Goal: Information Seeking & Learning: Learn about a topic

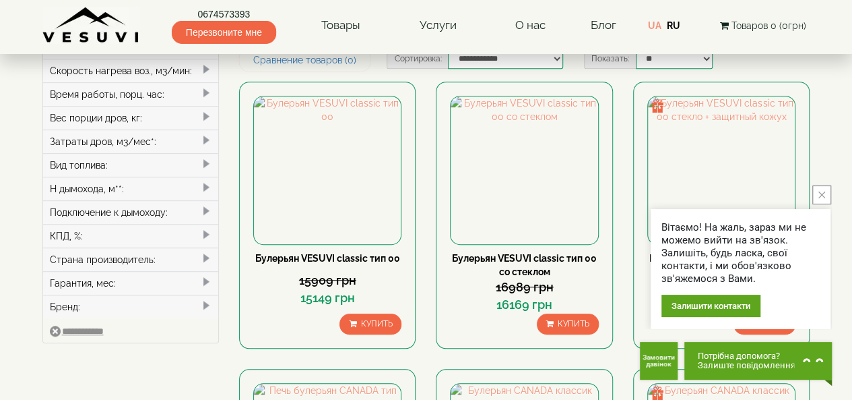
scroll to position [354, 0]
click at [155, 254] on div "Страна производитель:" at bounding box center [131, 259] width 176 height 24
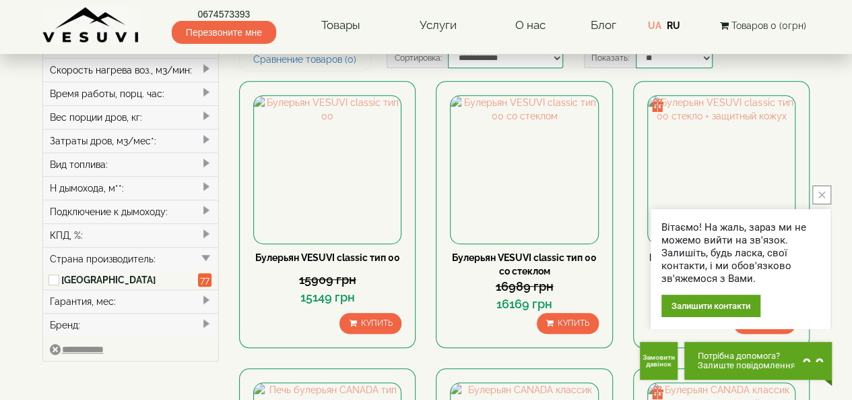
click at [155, 254] on div "Страна производитель:" at bounding box center [131, 259] width 176 height 24
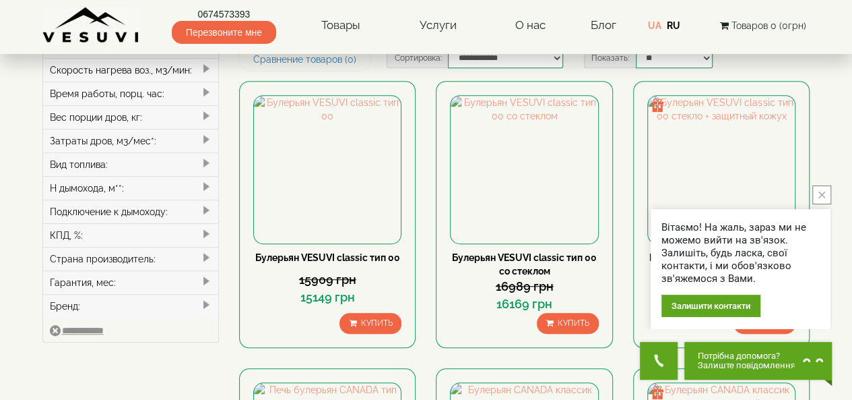
click at [146, 270] on div "Гарантия, мес:" at bounding box center [131, 282] width 176 height 24
click at [135, 294] on div "Бренд:" at bounding box center [131, 306] width 176 height 24
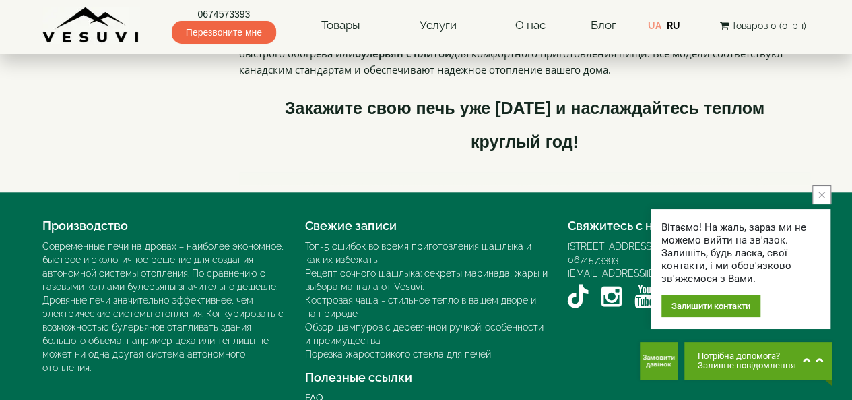
scroll to position [3125, 0]
click at [823, 195] on icon "close button" at bounding box center [822, 194] width 7 height 7
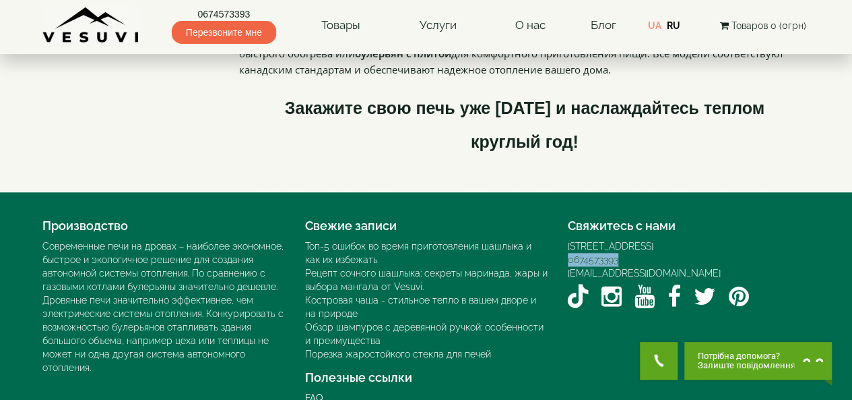
drag, startPoint x: 621, startPoint y: 237, endPoint x: 569, endPoint y: 231, distance: 52.2
click at [569, 253] on div "0674573393" at bounding box center [689, 259] width 243 height 13
copy link "0674573393"
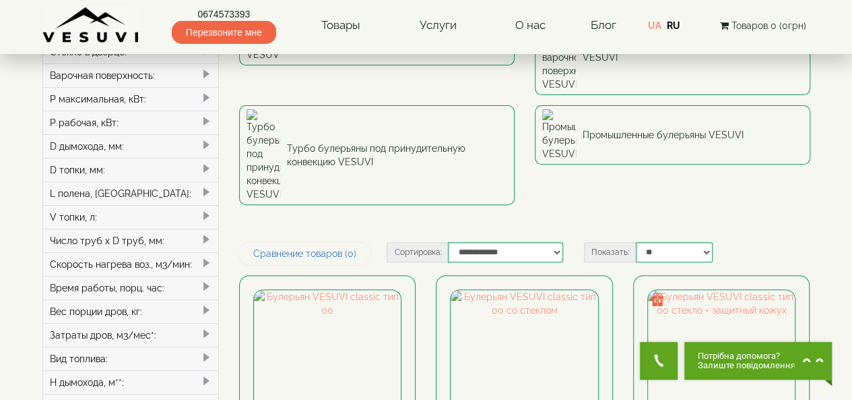
scroll to position [0, 0]
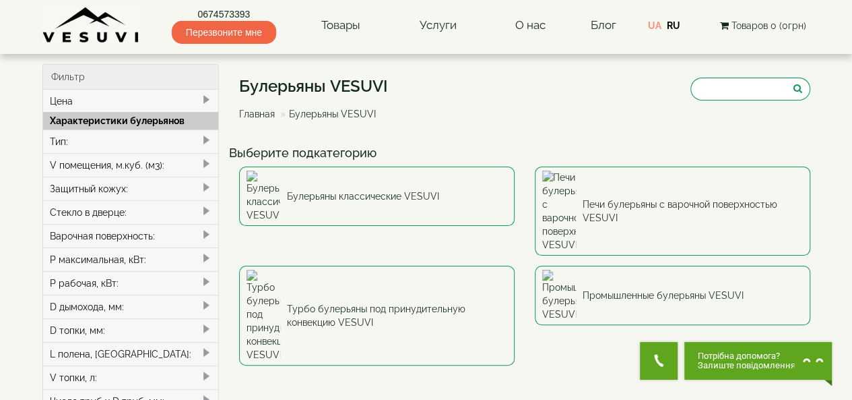
click at [229, 22] on span "Перезвоните мне" at bounding box center [224, 32] width 104 height 23
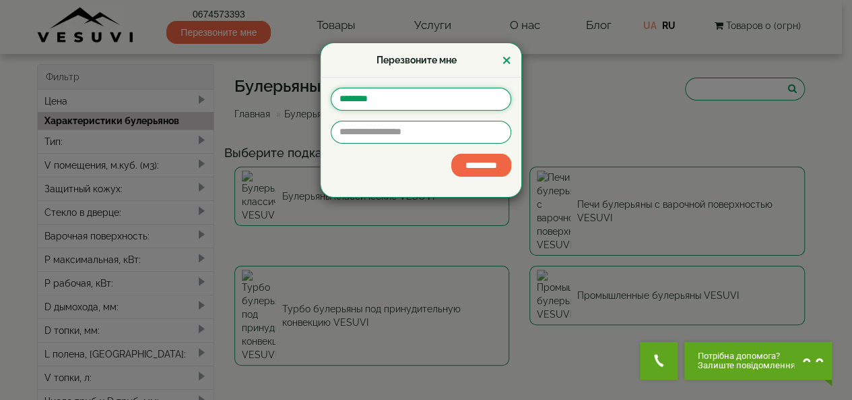
click at [371, 95] on input "text" at bounding box center [421, 99] width 181 height 23
type input "*"
type input "**"
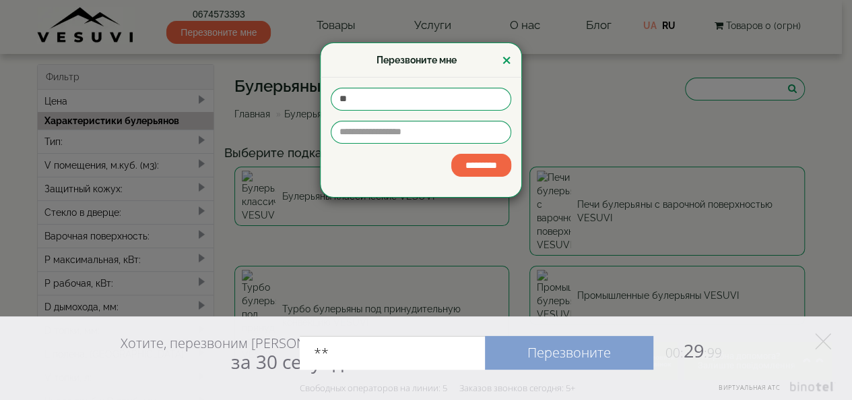
type input "*"
click at [371, 95] on input "**" at bounding box center [421, 99] width 181 height 23
type input "*******"
click at [358, 132] on input "tel" at bounding box center [421, 132] width 181 height 23
type input "**********"
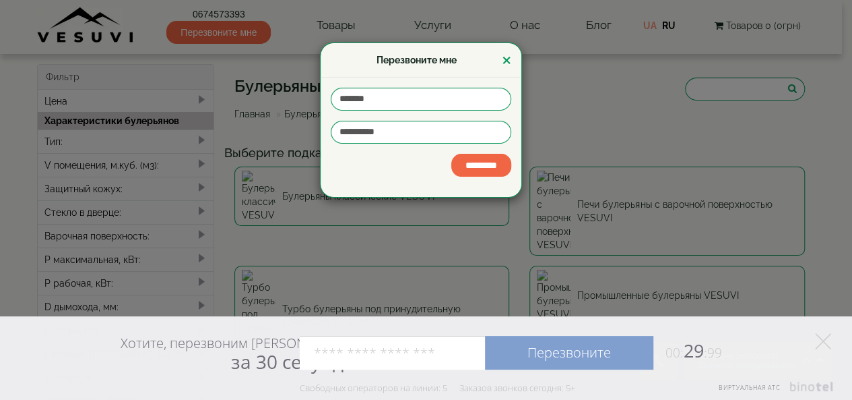
click at [462, 161] on input "*********" at bounding box center [481, 165] width 60 height 23
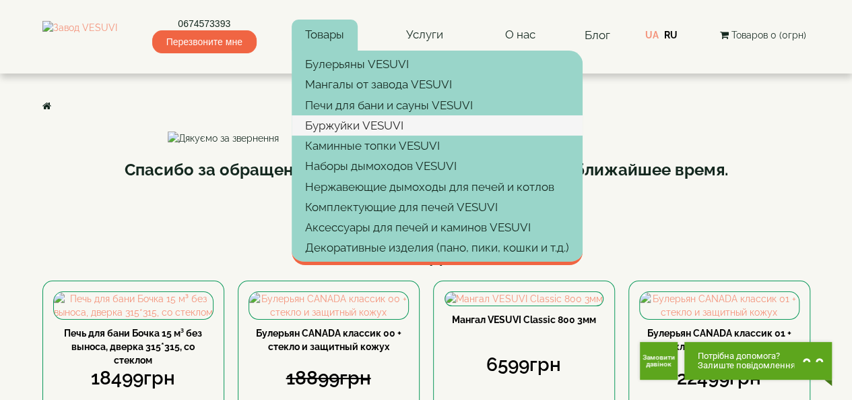
click at [474, 127] on link "Буржуйки VESUVI" at bounding box center [437, 125] width 291 height 20
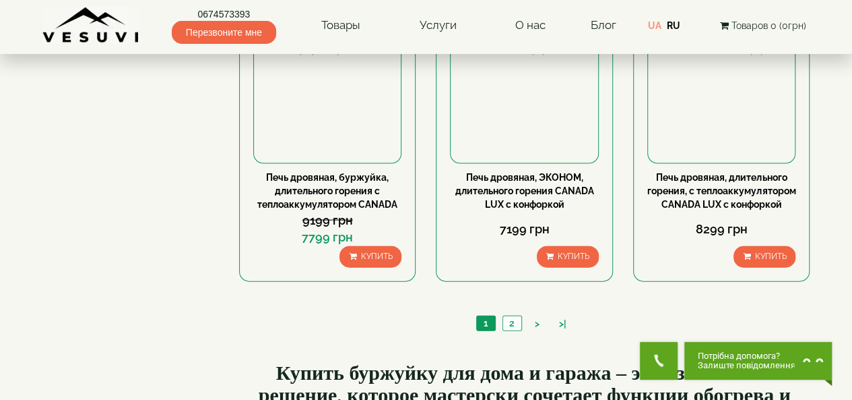
scroll to position [1387, 0]
click at [511, 329] on link "2" at bounding box center [512, 322] width 19 height 14
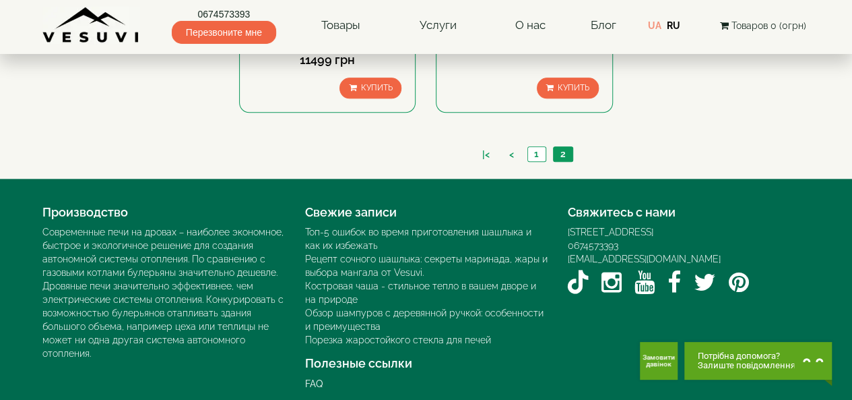
scroll to position [668, 0]
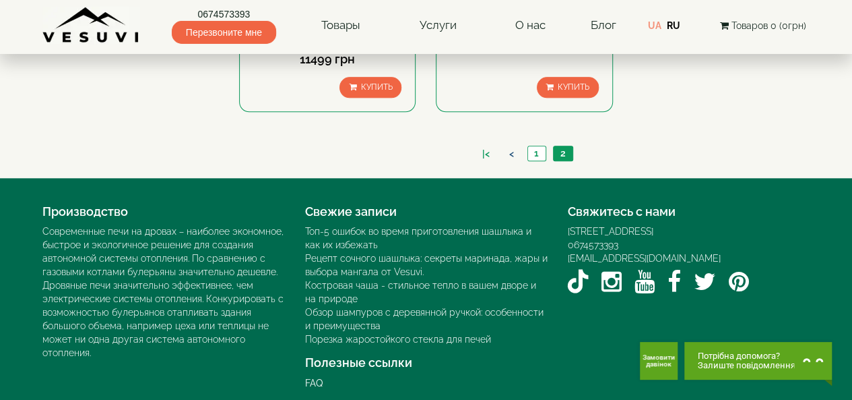
click at [513, 161] on link "<" at bounding box center [512, 154] width 18 height 14
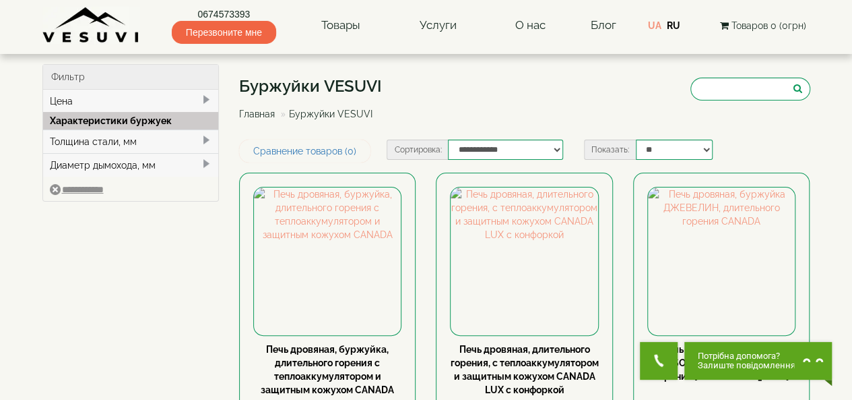
click at [155, 141] on div "Толщина стали, мм" at bounding box center [131, 141] width 176 height 24
click at [148, 183] on div "Диаметр дымохода, мм" at bounding box center [131, 184] width 176 height 24
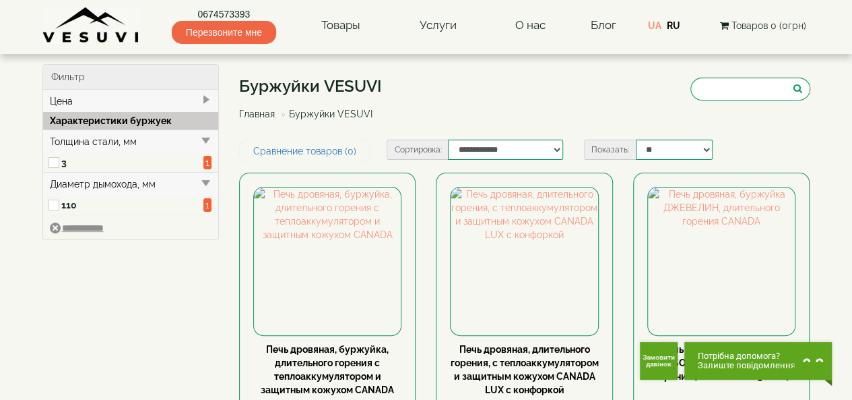
click at [148, 183] on div "Диаметр дымохода, мм" at bounding box center [131, 184] width 176 height 24
click at [158, 96] on div "Цена" at bounding box center [131, 101] width 176 height 23
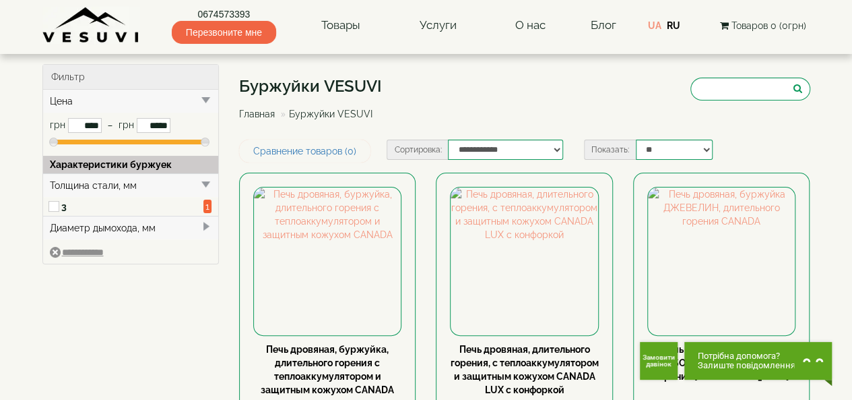
click at [158, 96] on div "Цена" at bounding box center [131, 101] width 176 height 23
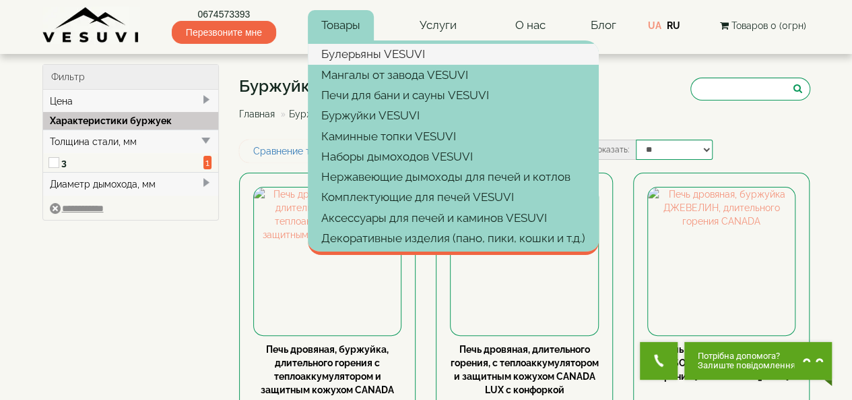
click at [350, 51] on link "Булерьяны VESUVI" at bounding box center [453, 54] width 291 height 20
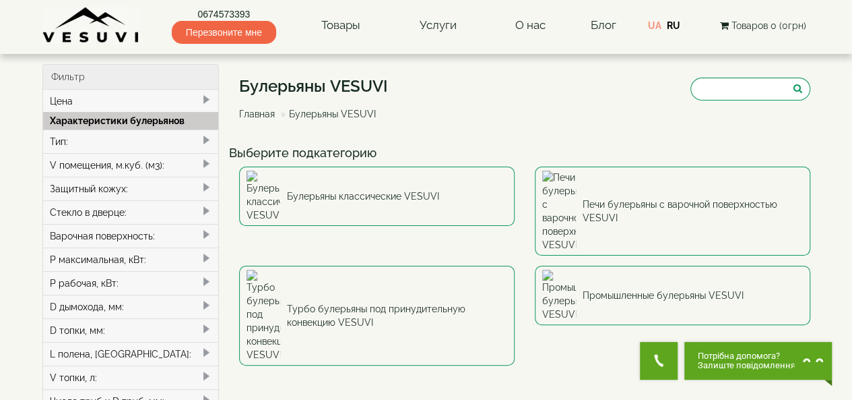
click at [166, 94] on div "Цена" at bounding box center [131, 101] width 176 height 23
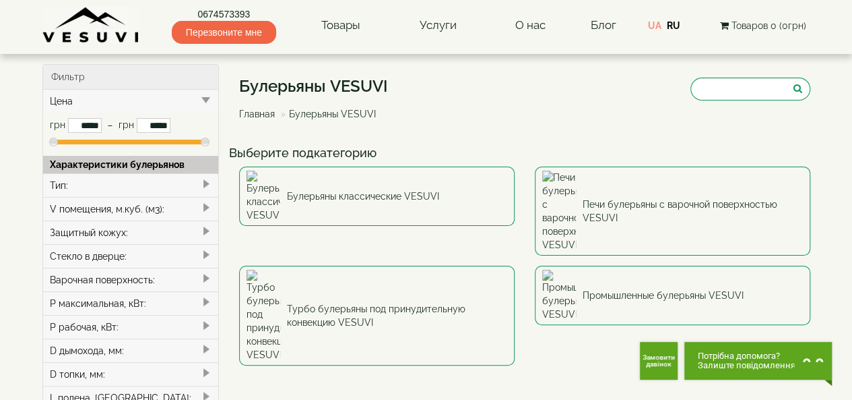
click at [166, 94] on div "Цена" at bounding box center [131, 101] width 176 height 23
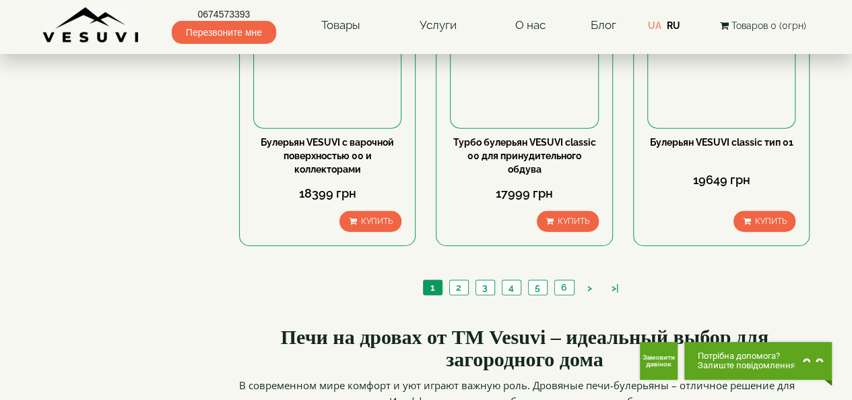
scroll to position [1655, 0]
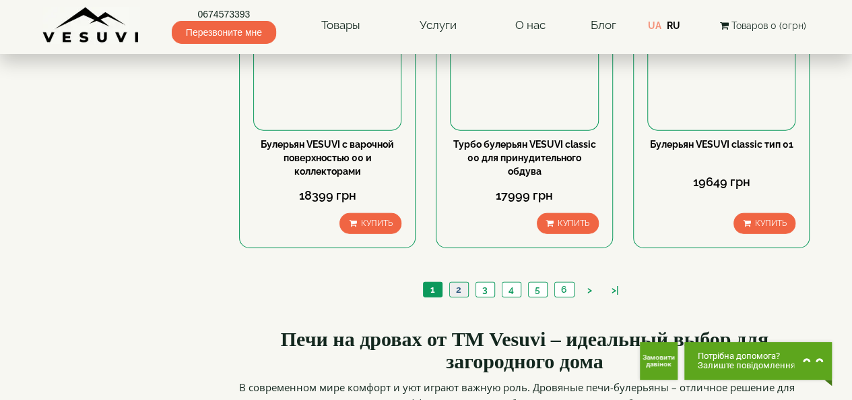
click at [460, 282] on link "2" at bounding box center [458, 289] width 19 height 14
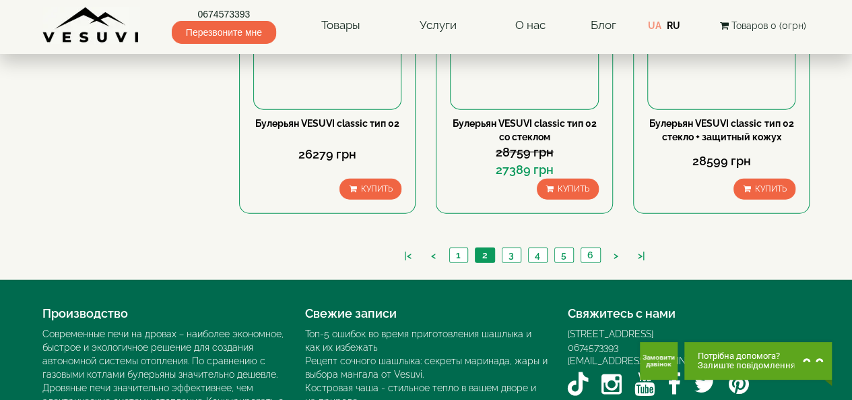
scroll to position [1666, 0]
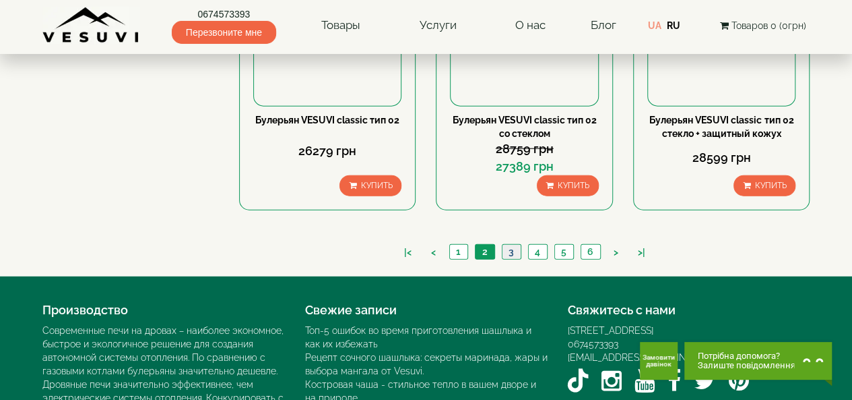
click at [507, 245] on link "3" at bounding box center [511, 252] width 19 height 14
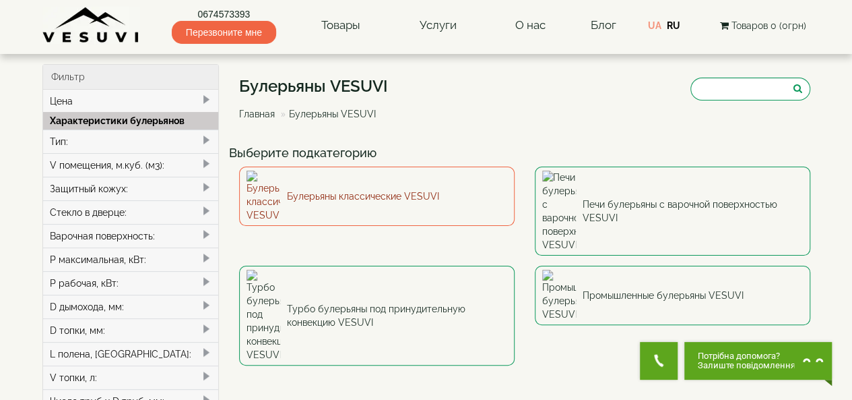
click at [439, 189] on link "Булерьяны классические VESUVI" at bounding box center [377, 195] width 276 height 59
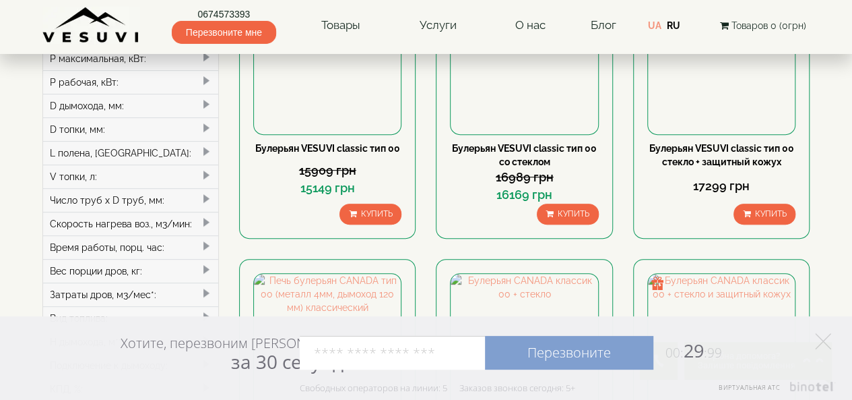
scroll to position [201, 0]
click at [821, 339] on polygon at bounding box center [823, 341] width 16 height 16
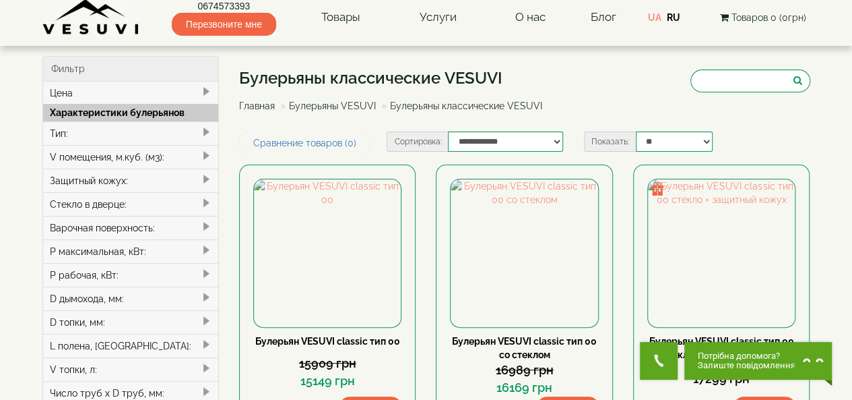
scroll to position [7, 0]
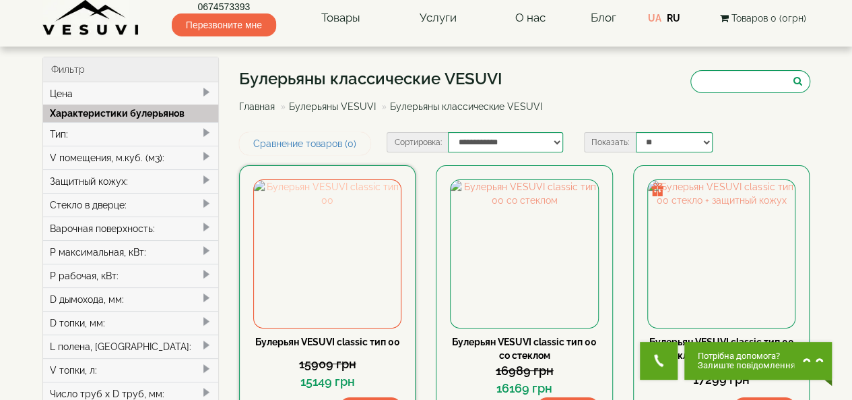
click at [348, 263] on img at bounding box center [327, 253] width 147 height 147
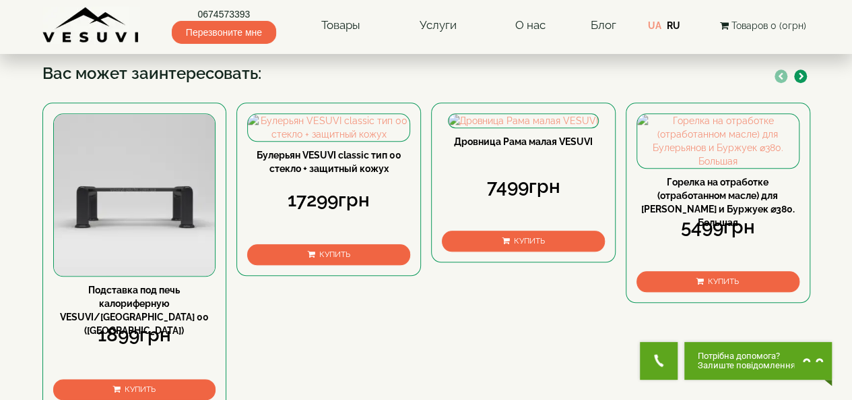
scroll to position [625, 0]
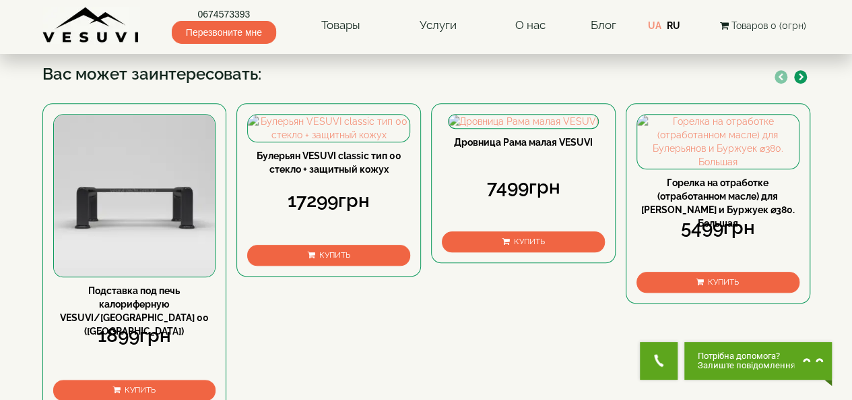
click at [337, 42] on span "▼ Открыть полное описание ▼" at bounding box center [325, 27] width 197 height 29
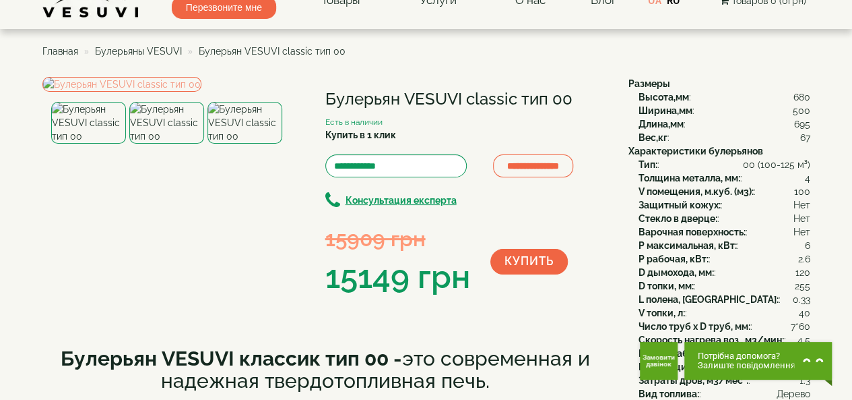
scroll to position [0, 0]
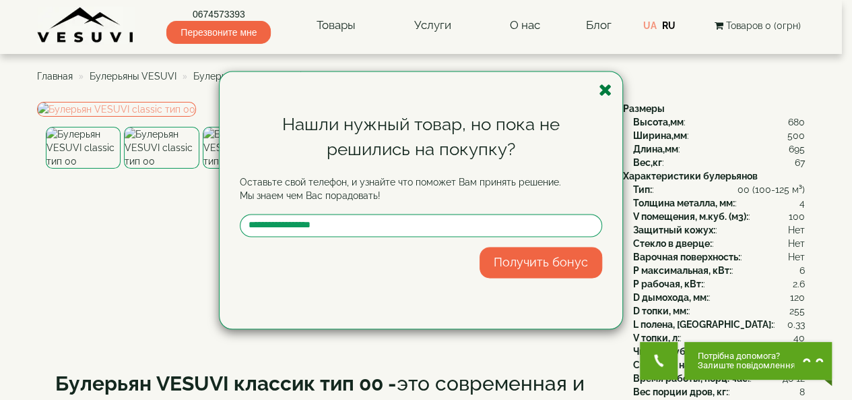
click at [604, 93] on icon "button" at bounding box center [605, 90] width 13 height 17
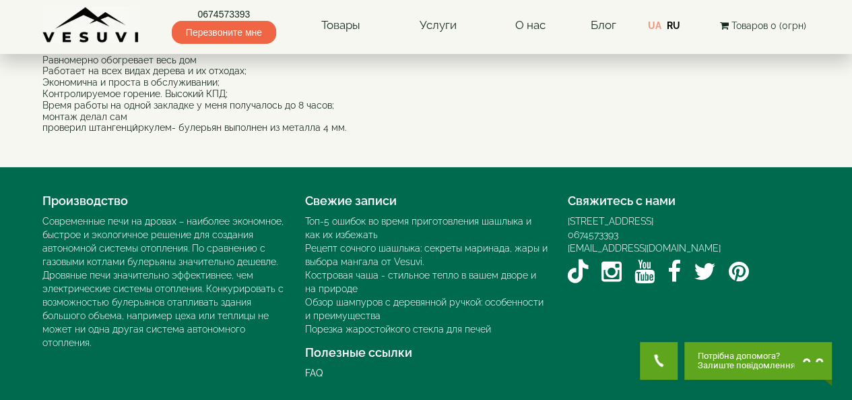
scroll to position [2316, 0]
